Goal: Task Accomplishment & Management: Use online tool/utility

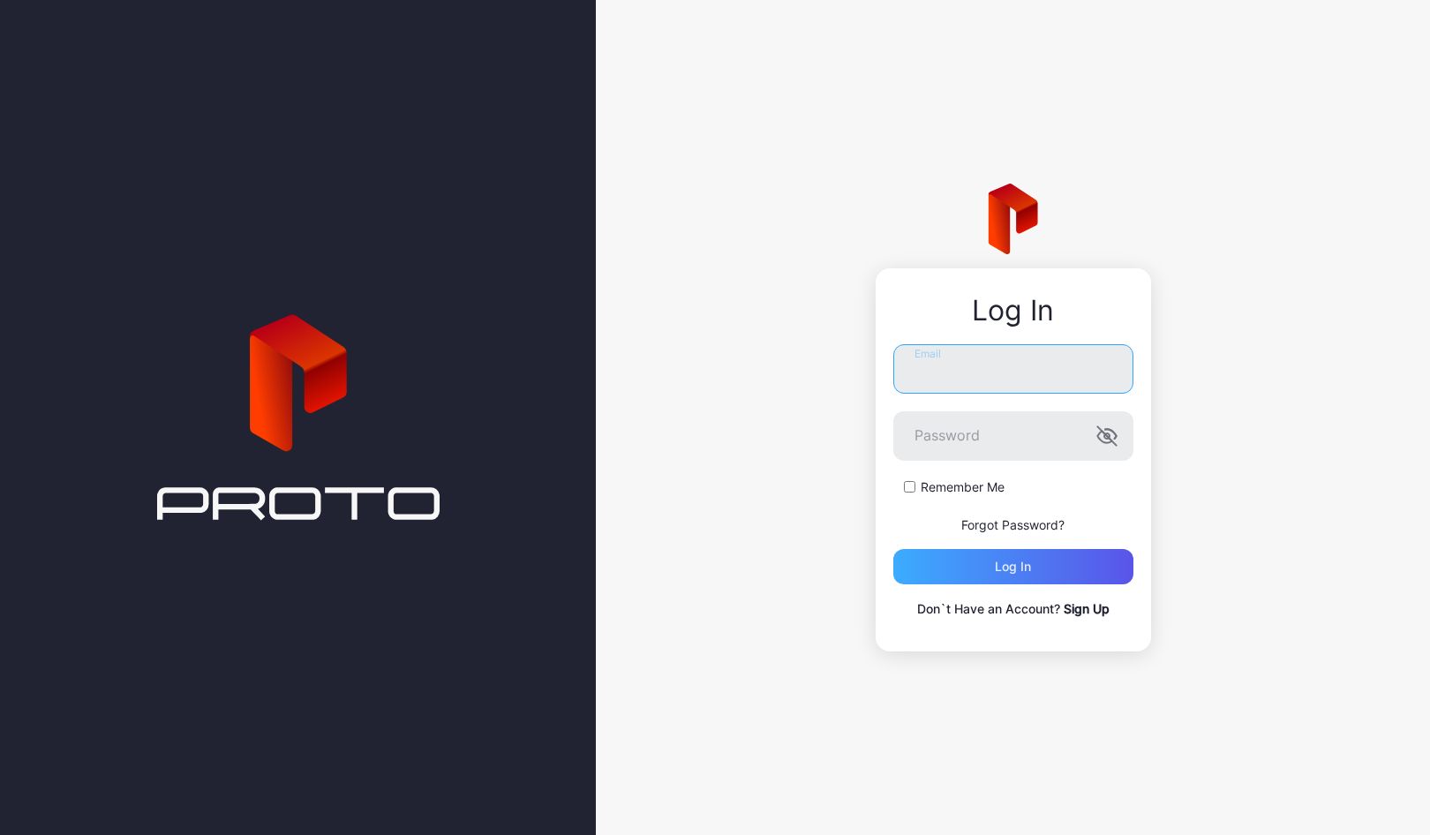
type input "**********"
click at [1061, 564] on div "Log in" at bounding box center [1013, 566] width 240 height 35
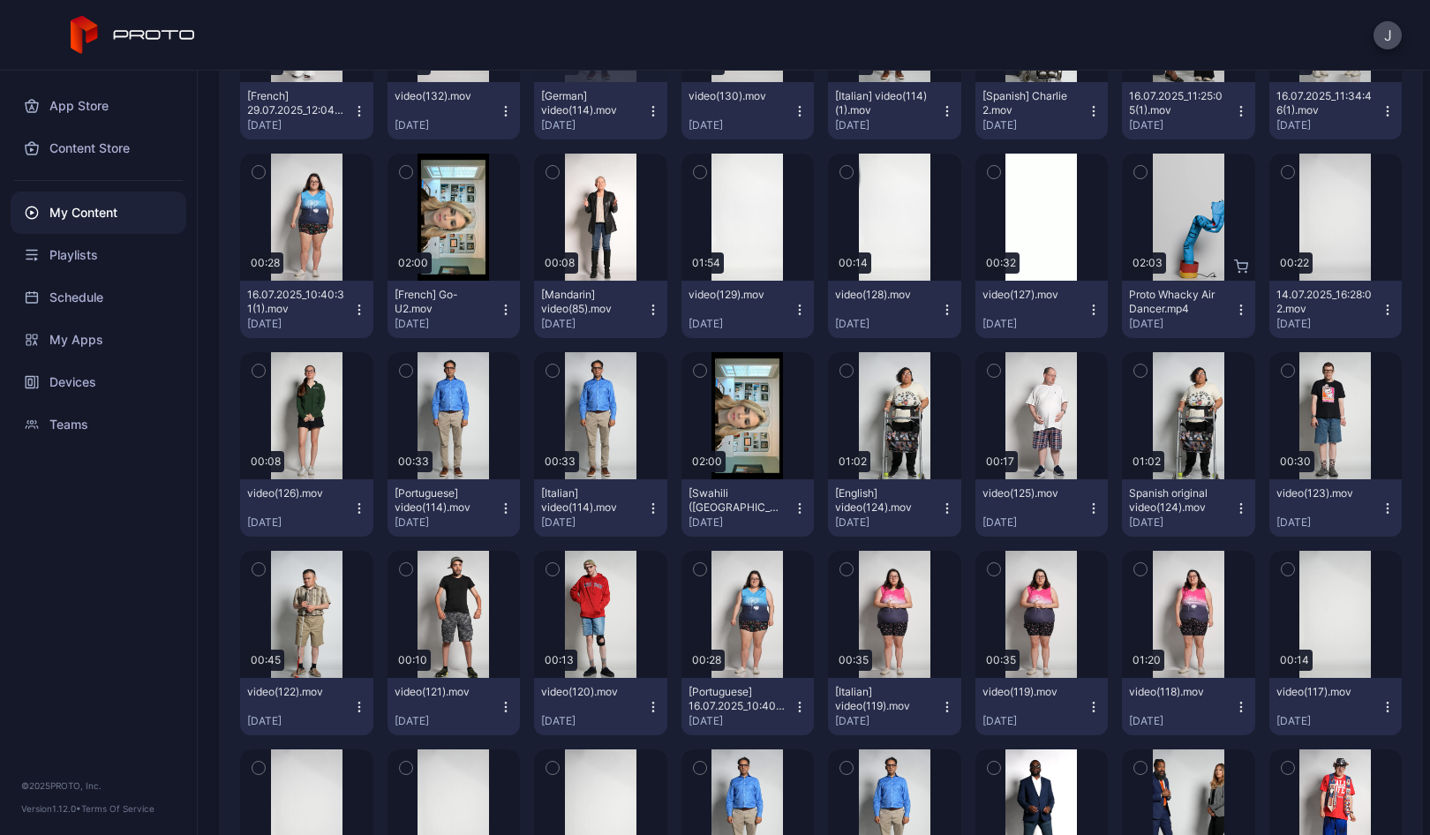
scroll to position [741, 0]
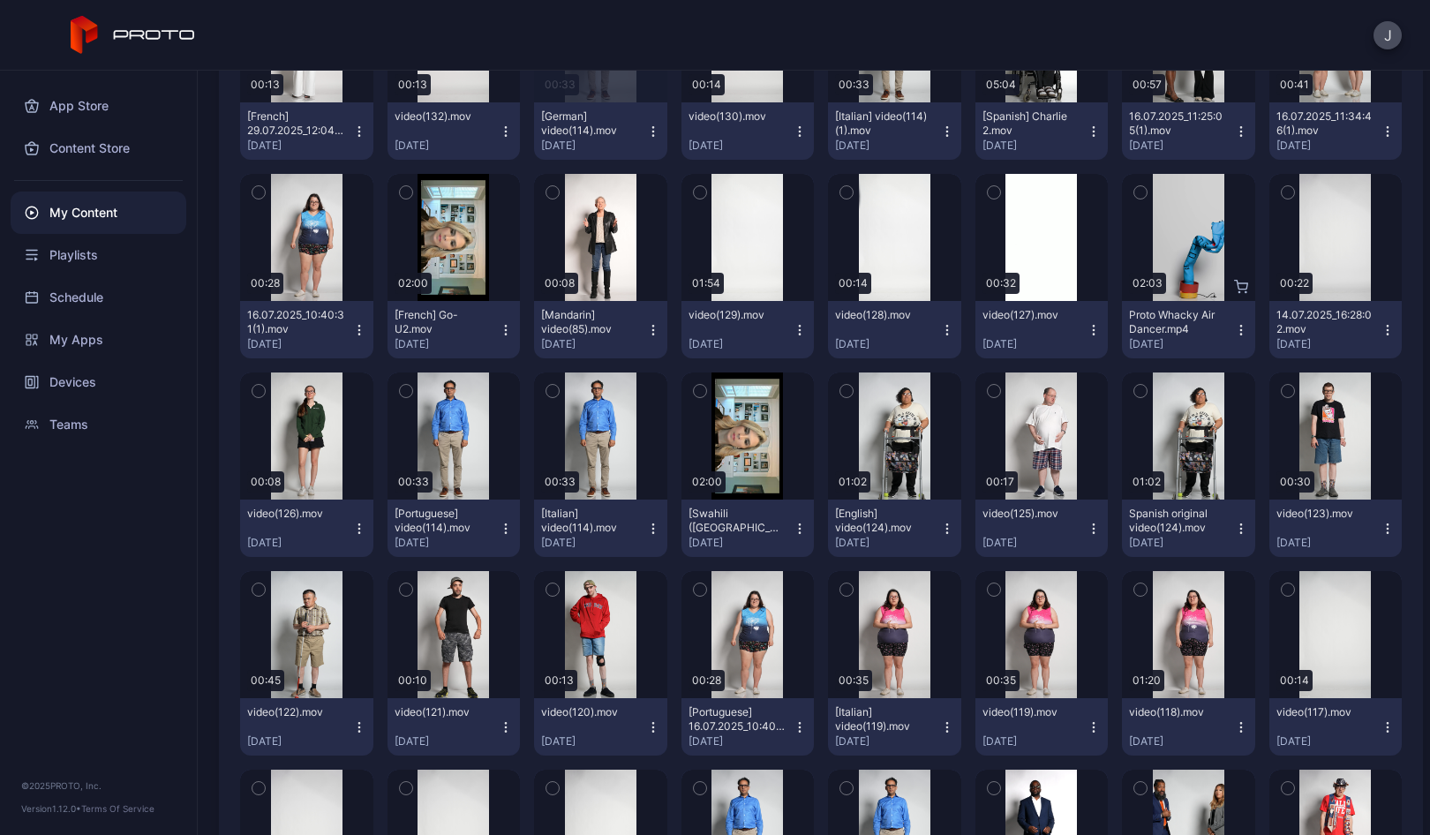
click at [646, 525] on icon "button" at bounding box center [653, 529] width 14 height 14
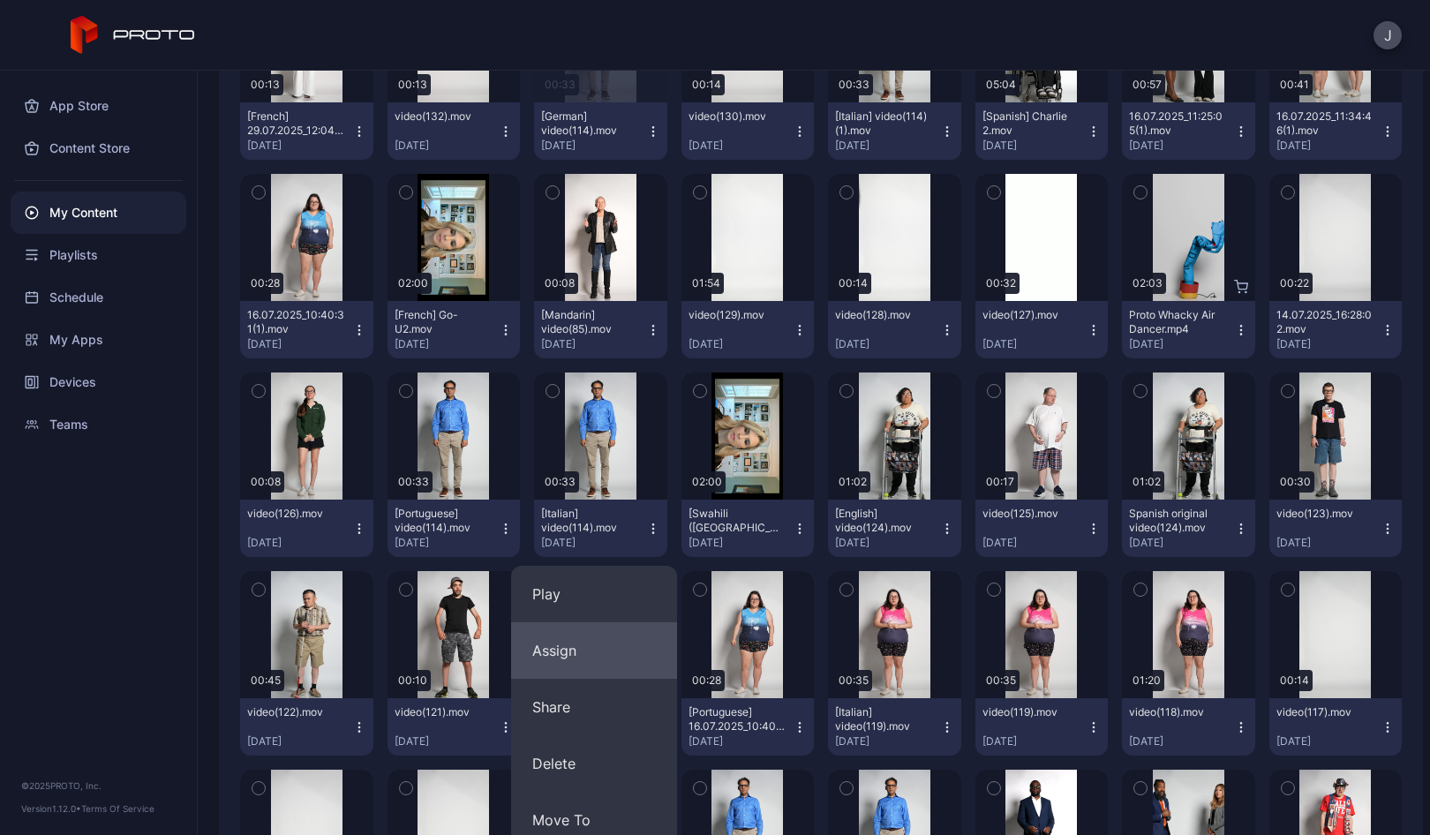
click at [562, 643] on button "Assign" at bounding box center [594, 650] width 166 height 56
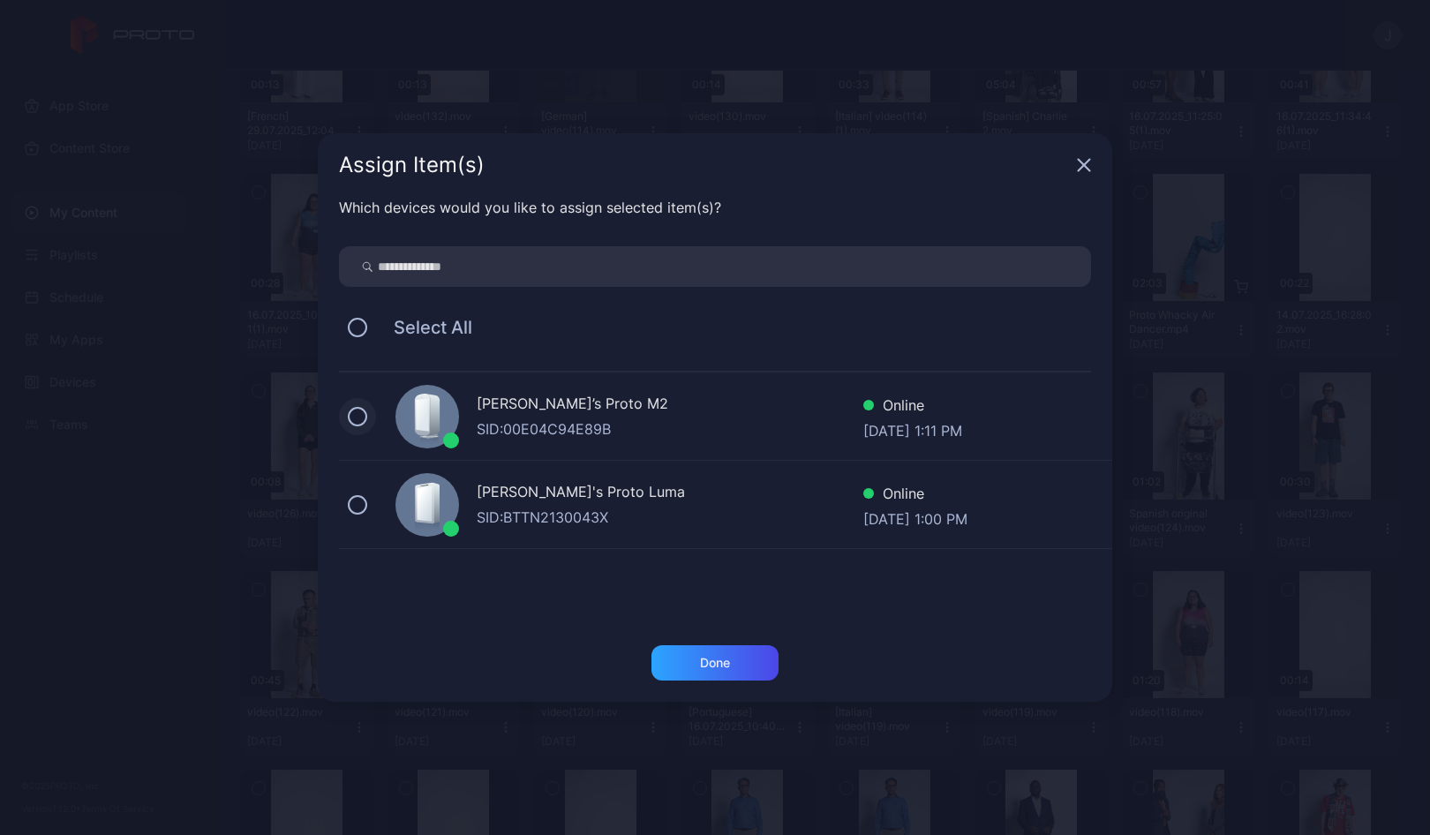
click at [363, 417] on button at bounding box center [357, 416] width 19 height 19
click at [359, 510] on button at bounding box center [357, 504] width 19 height 19
click at [706, 665] on div "Done" at bounding box center [715, 663] width 30 height 14
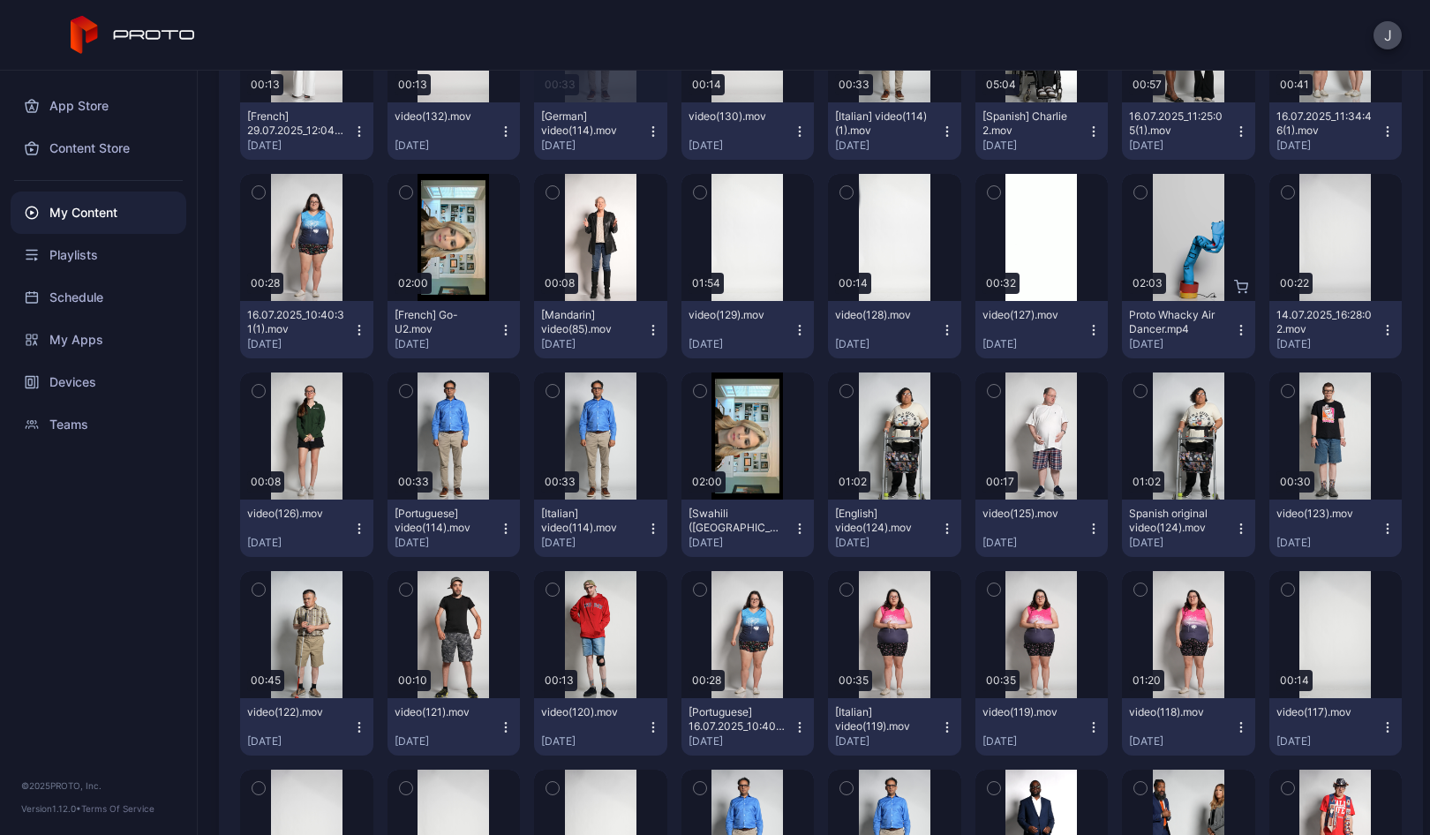
click at [499, 528] on icon "button" at bounding box center [506, 529] width 14 height 14
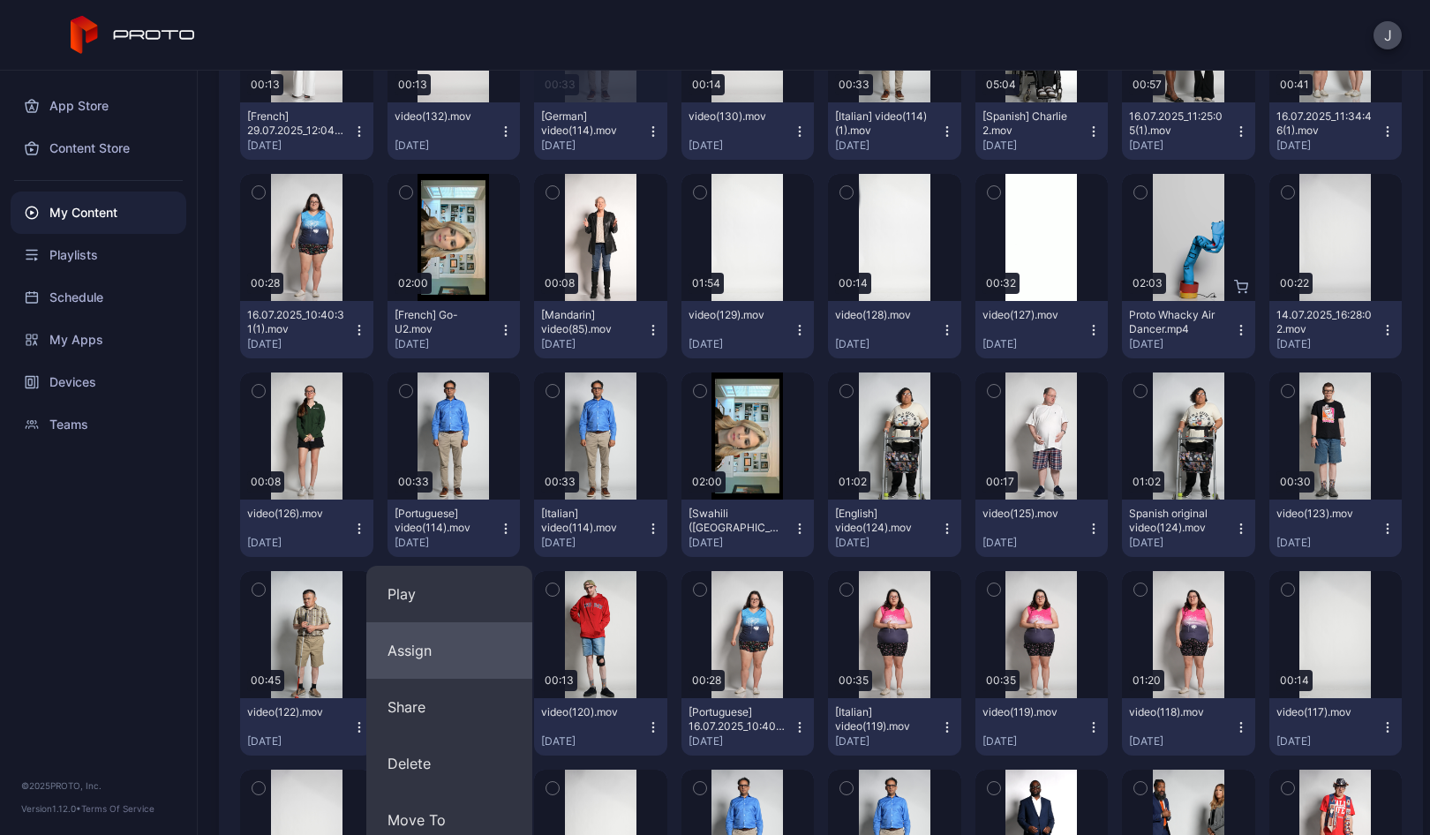
click at [395, 646] on button "Assign" at bounding box center [449, 650] width 166 height 56
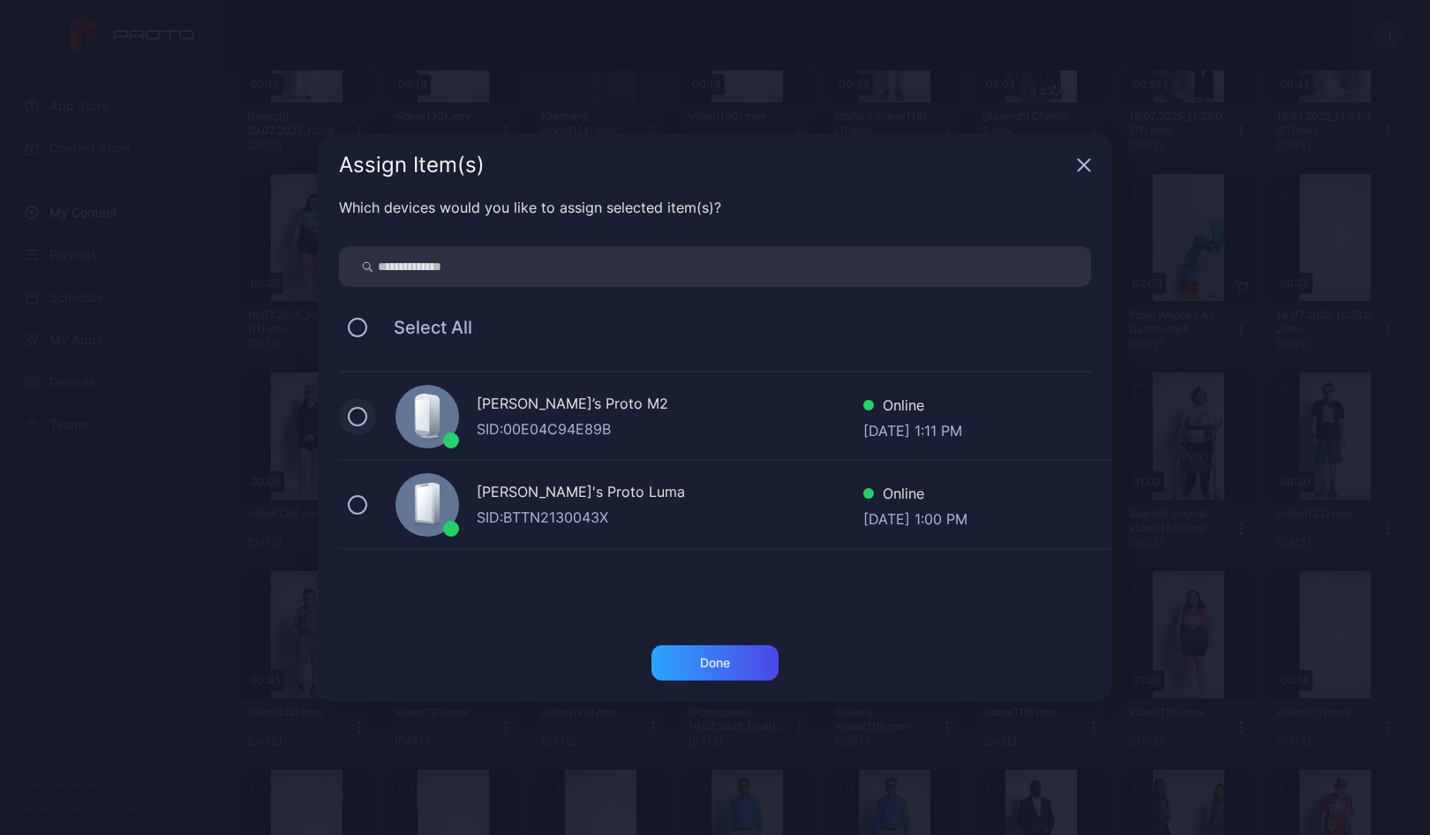
click at [356, 413] on button at bounding box center [357, 416] width 19 height 19
click at [361, 504] on button at bounding box center [357, 504] width 19 height 19
click at [726, 663] on div "Done" at bounding box center [715, 663] width 30 height 14
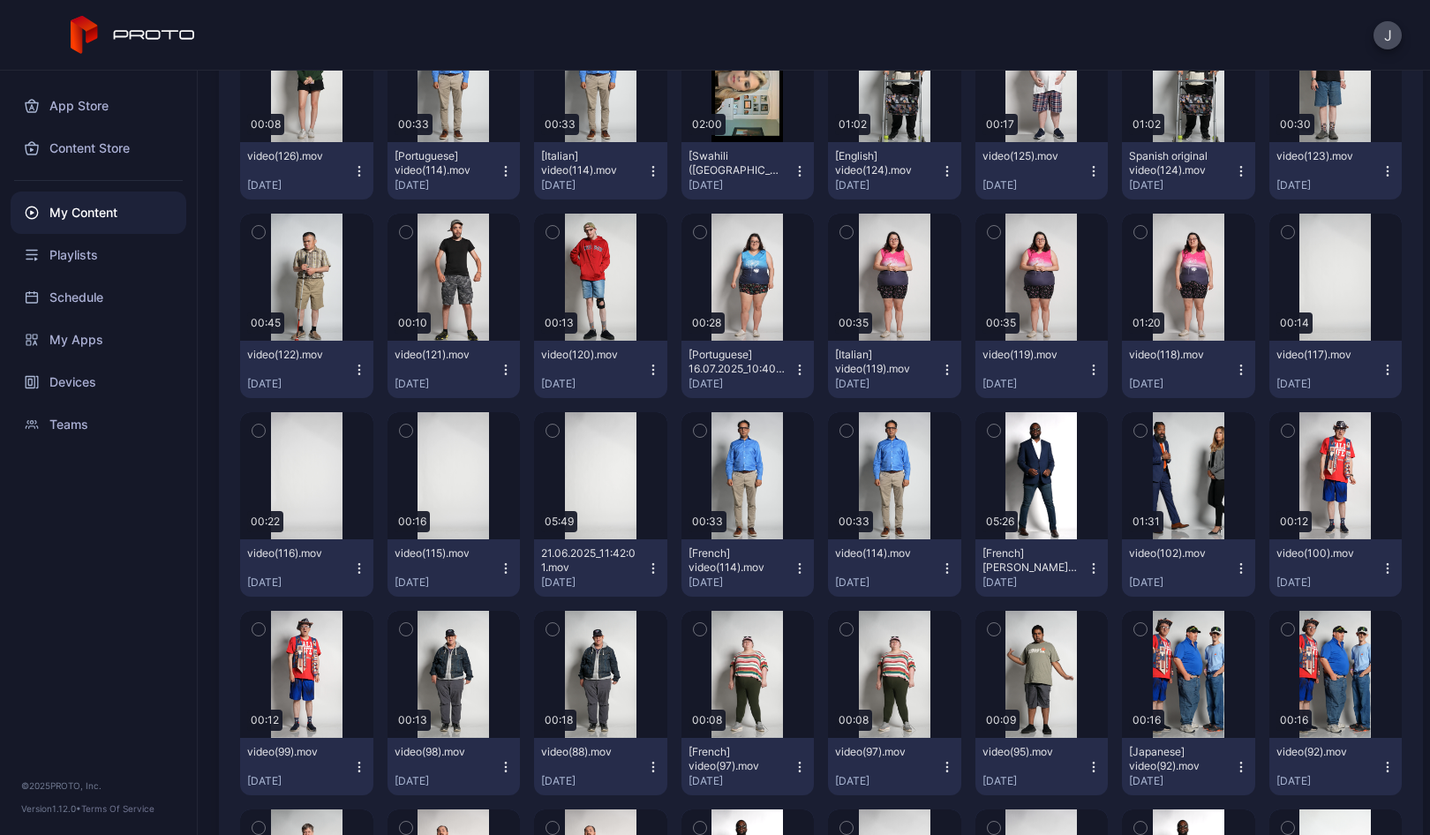
scroll to position [1124, 0]
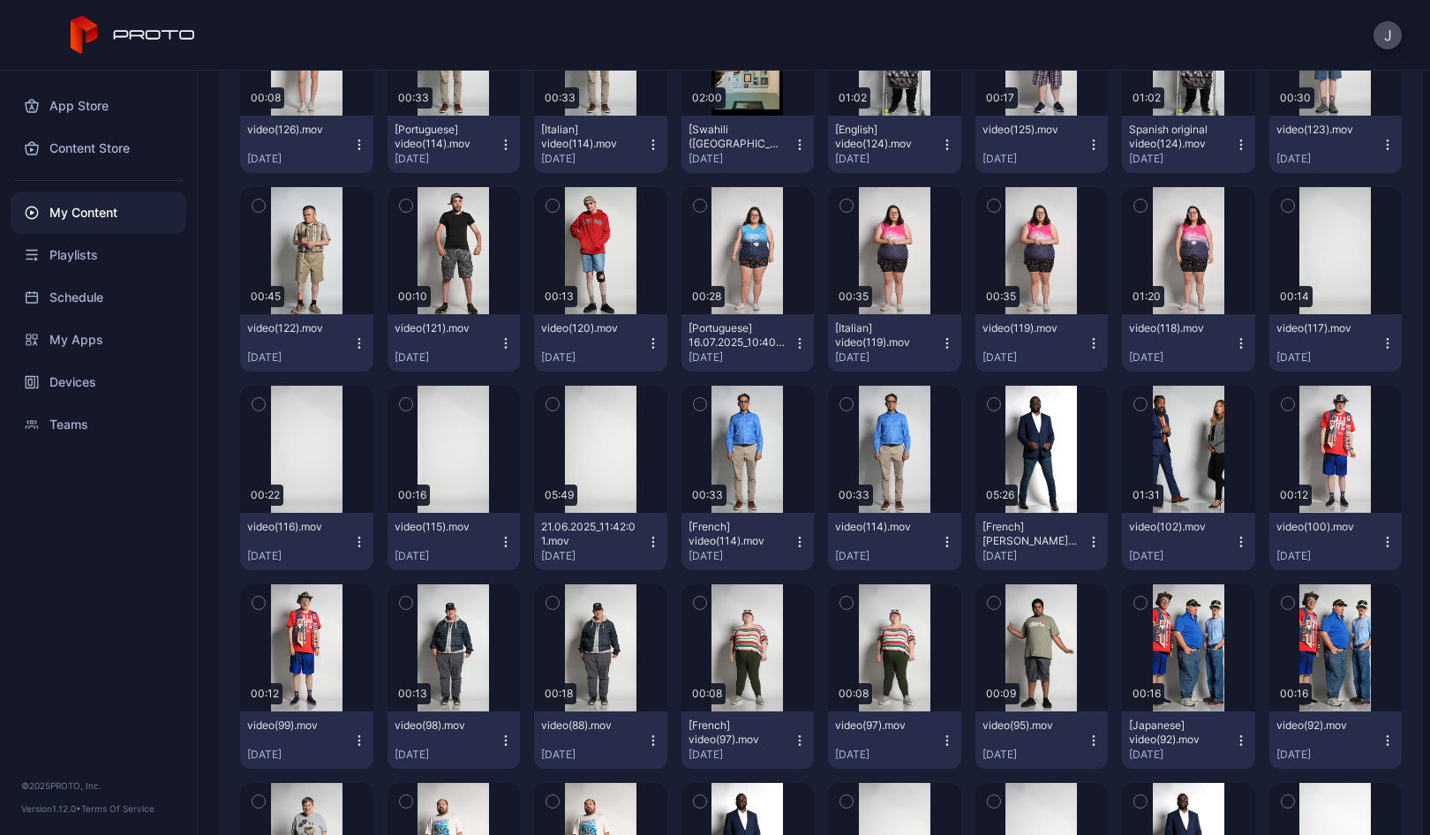
click at [793, 543] on icon "button" at bounding box center [800, 542] width 14 height 14
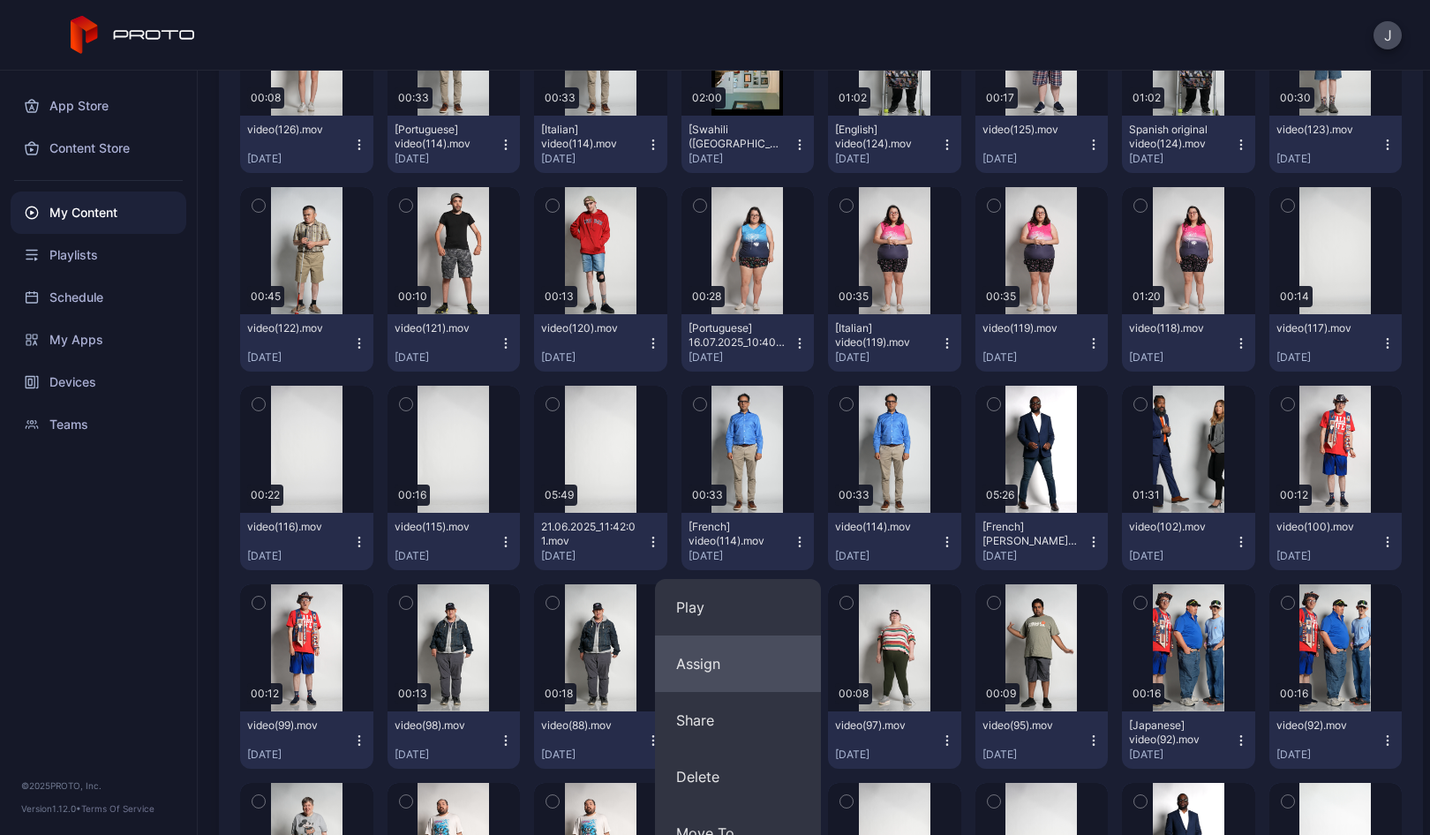
click at [711, 662] on button "Assign" at bounding box center [738, 663] width 166 height 56
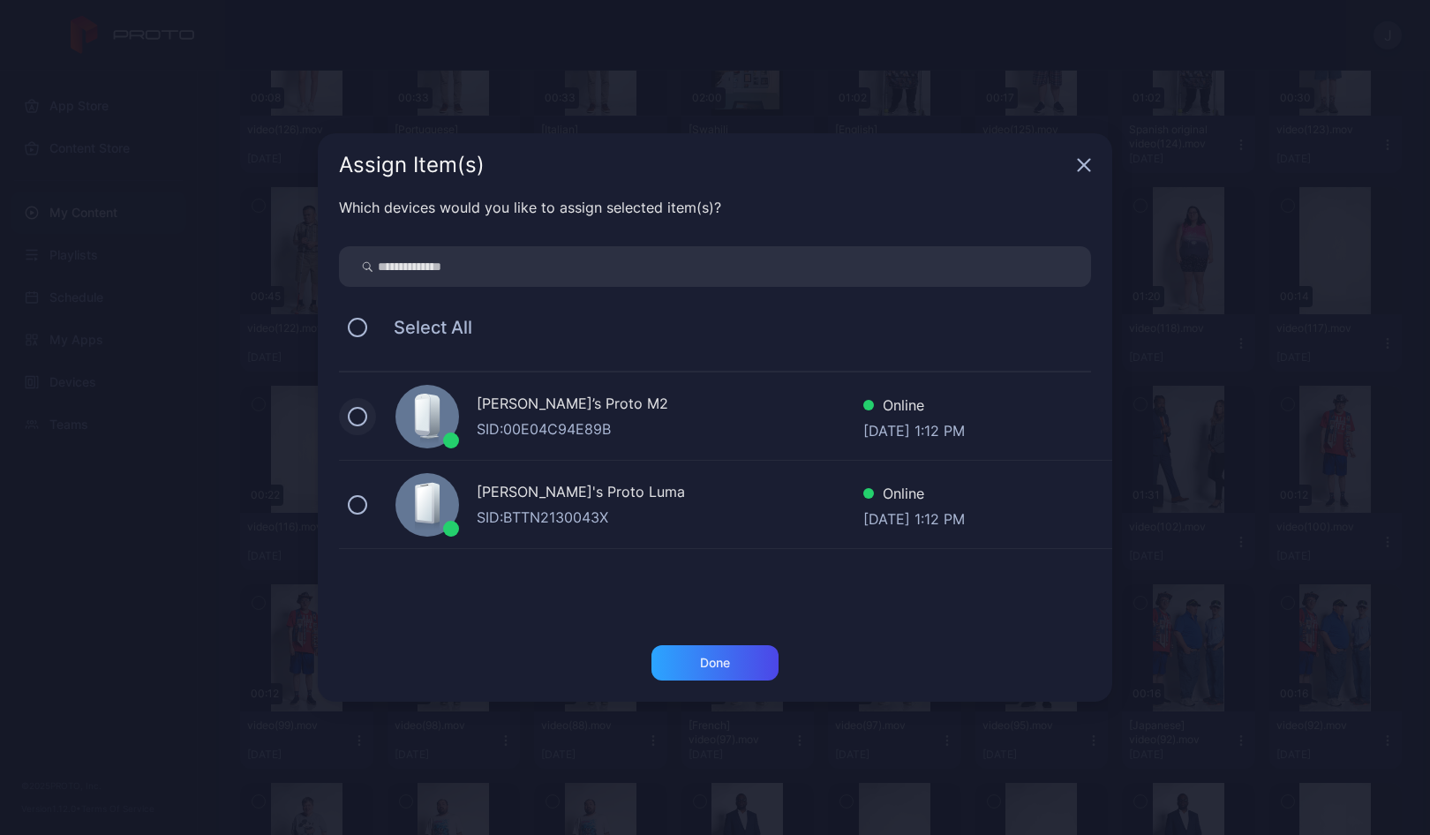
click at [355, 410] on button at bounding box center [357, 416] width 19 height 19
click at [358, 507] on button at bounding box center [357, 504] width 19 height 19
click at [761, 672] on div "Done" at bounding box center [714, 662] width 127 height 35
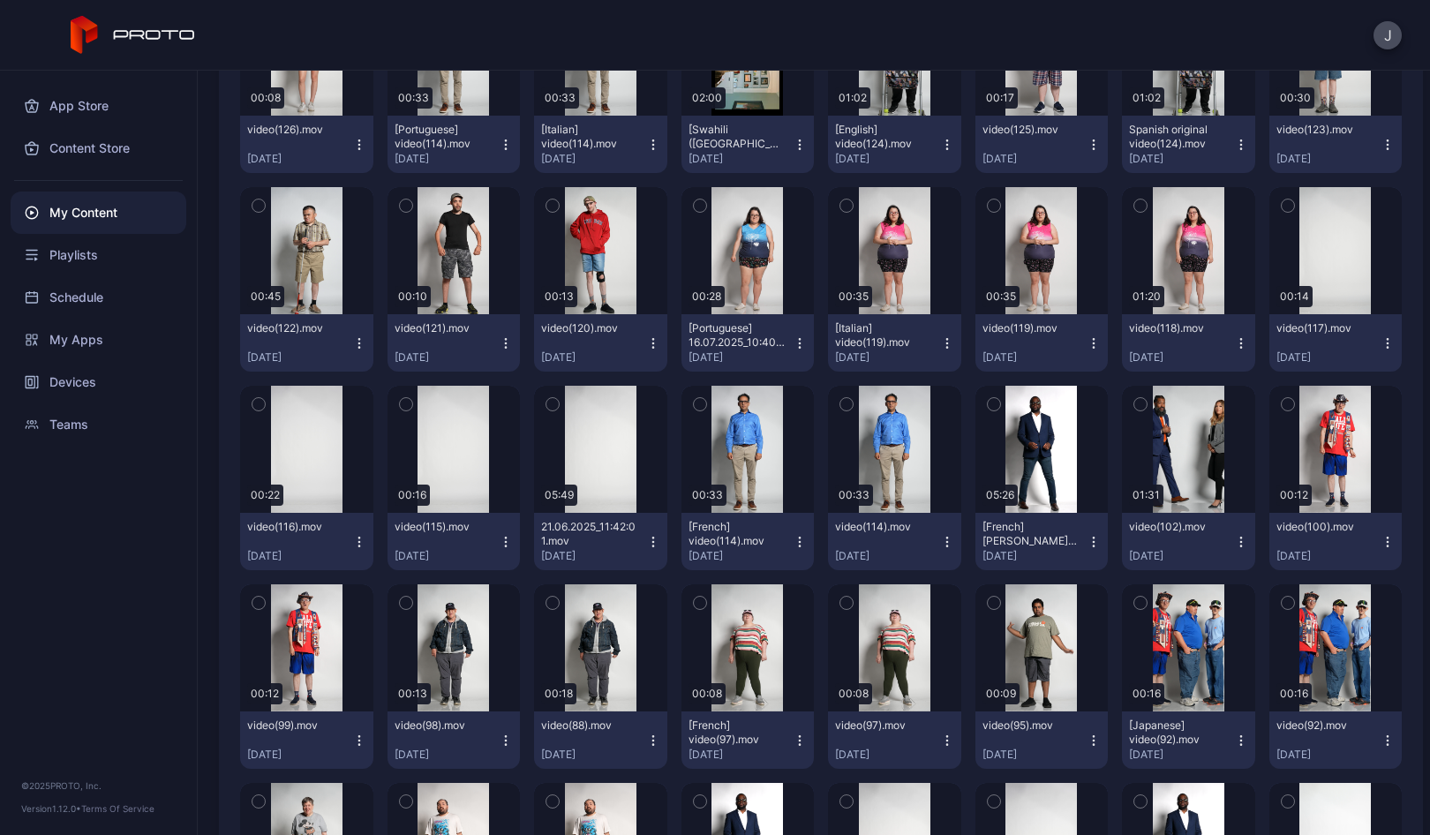
click at [940, 539] on icon "button" at bounding box center [947, 542] width 14 height 14
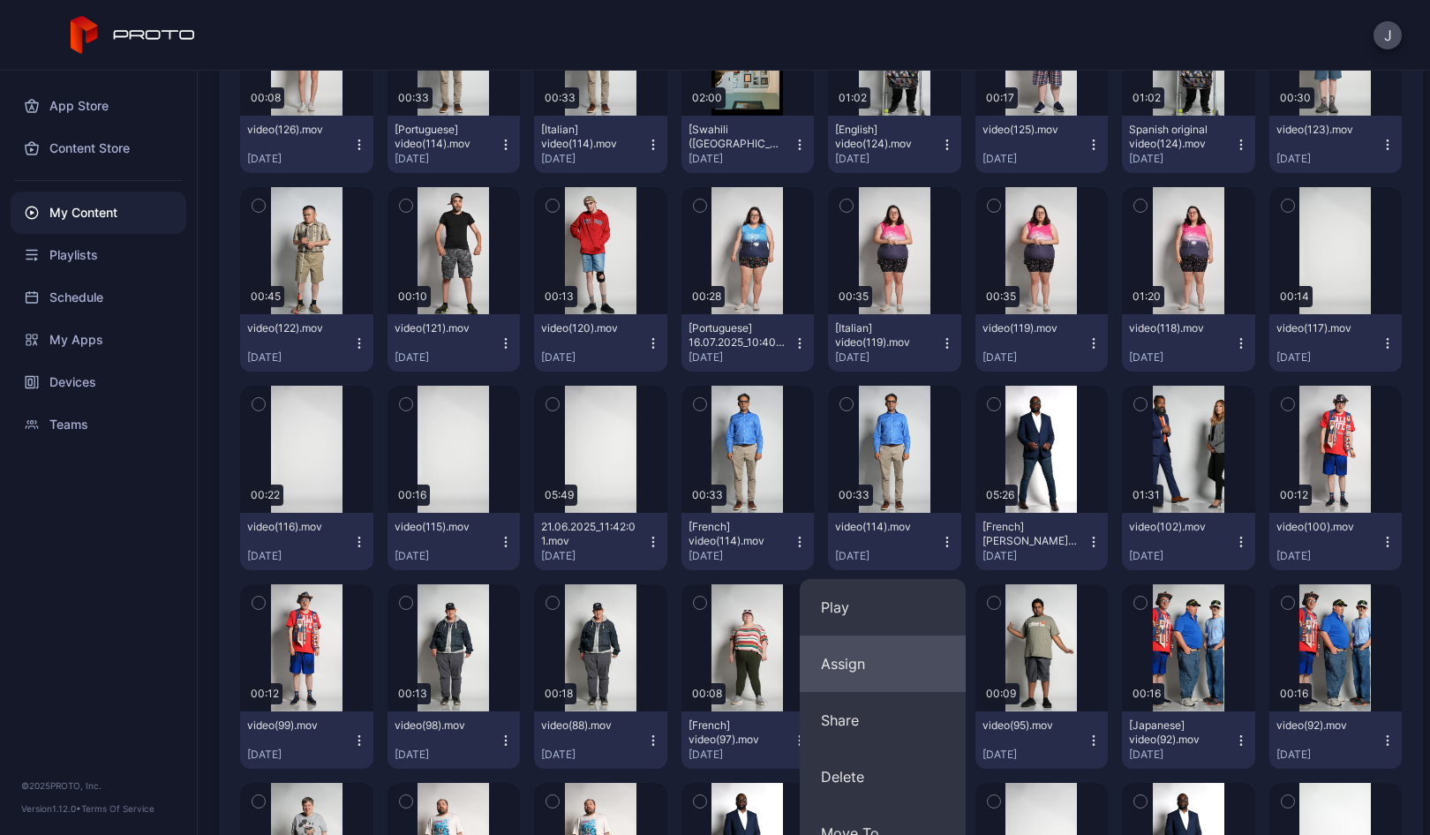
click at [845, 653] on button "Assign" at bounding box center [883, 663] width 166 height 56
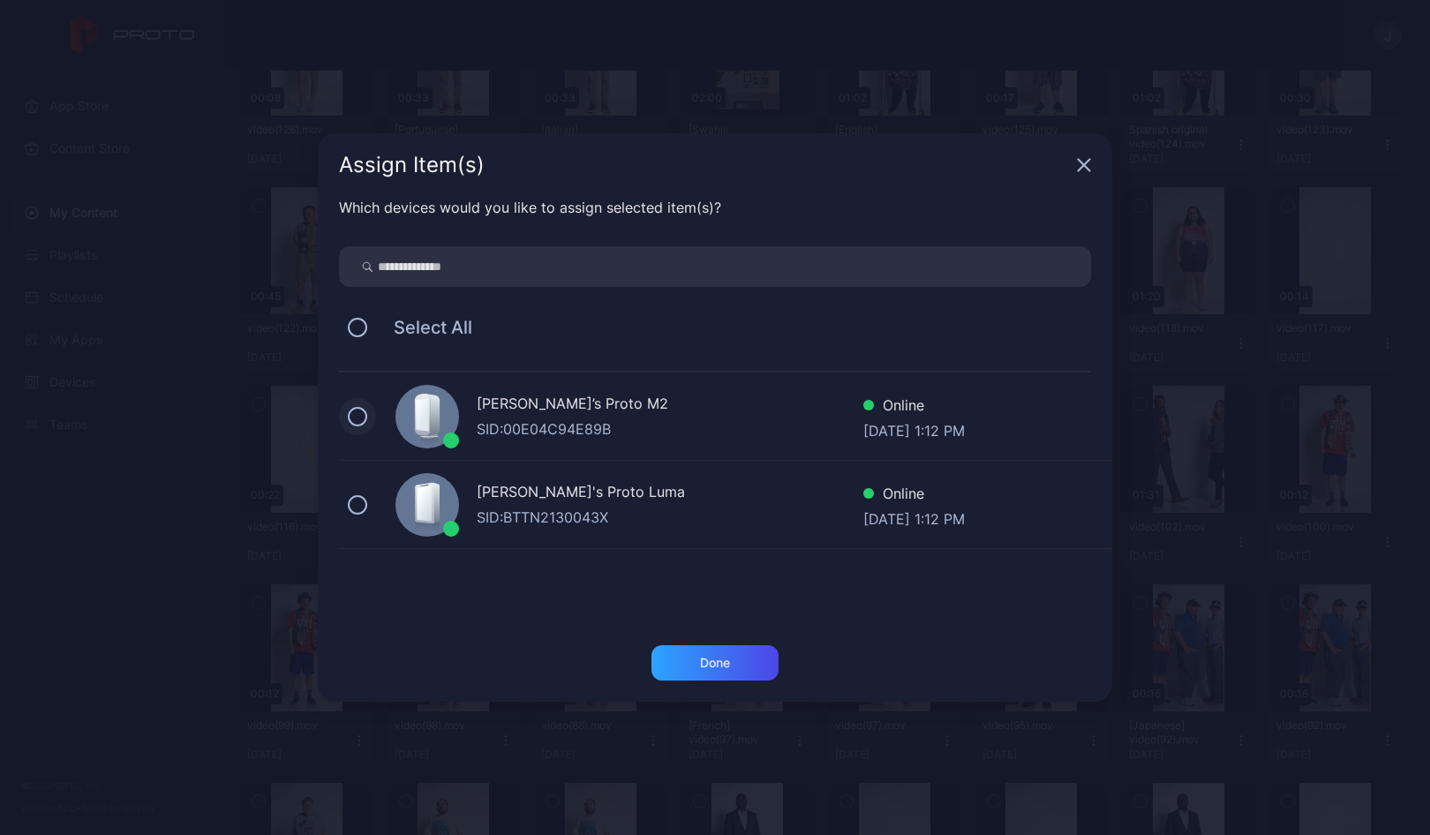
click at [357, 417] on button at bounding box center [357, 416] width 19 height 19
click at [359, 511] on button at bounding box center [357, 504] width 19 height 19
click at [714, 659] on div "Done" at bounding box center [715, 663] width 30 height 14
